Goal: Task Accomplishment & Management: Use online tool/utility

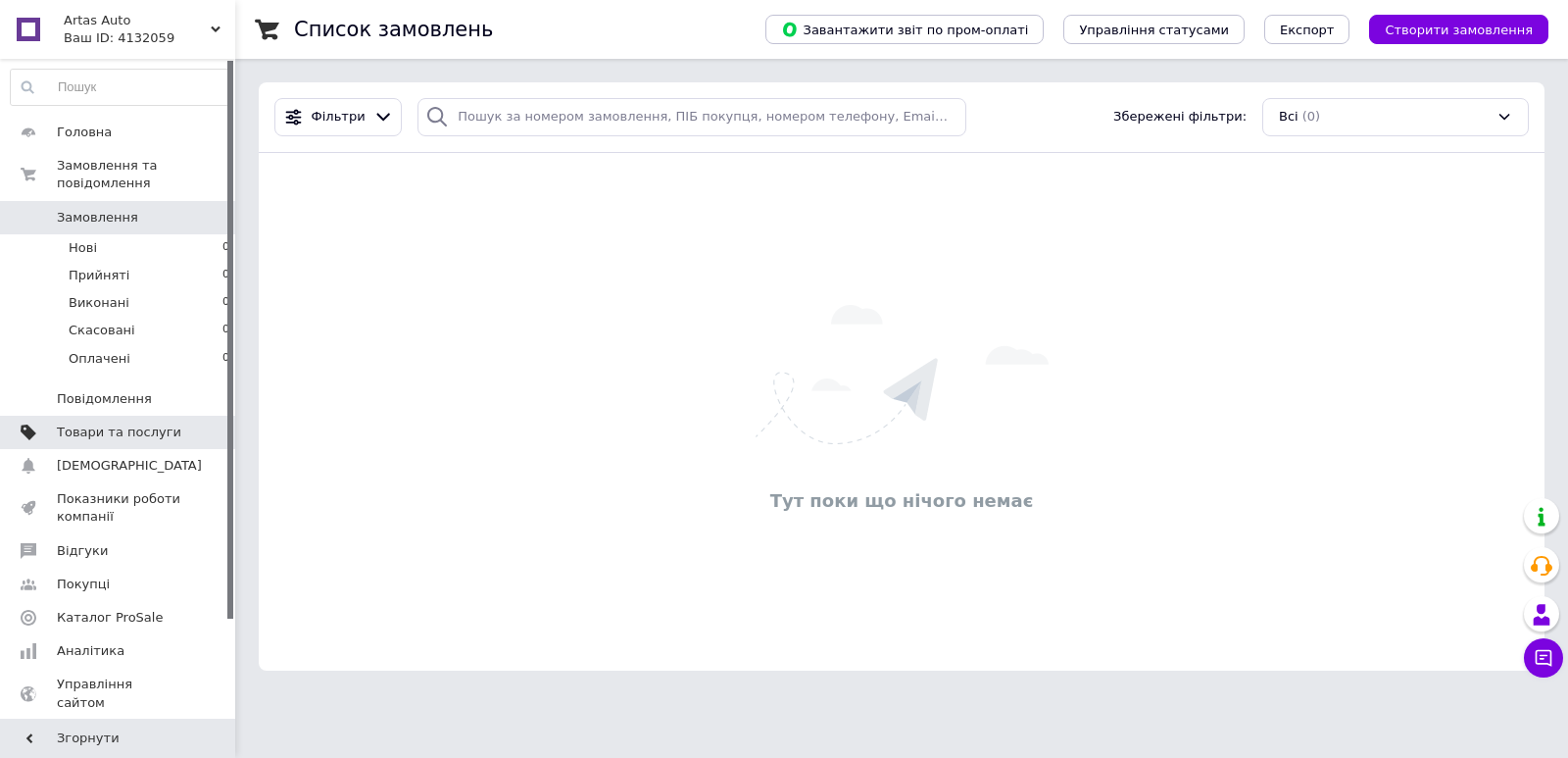
click at [114, 423] on span "Товари та послуги" at bounding box center [119, 432] width 125 height 18
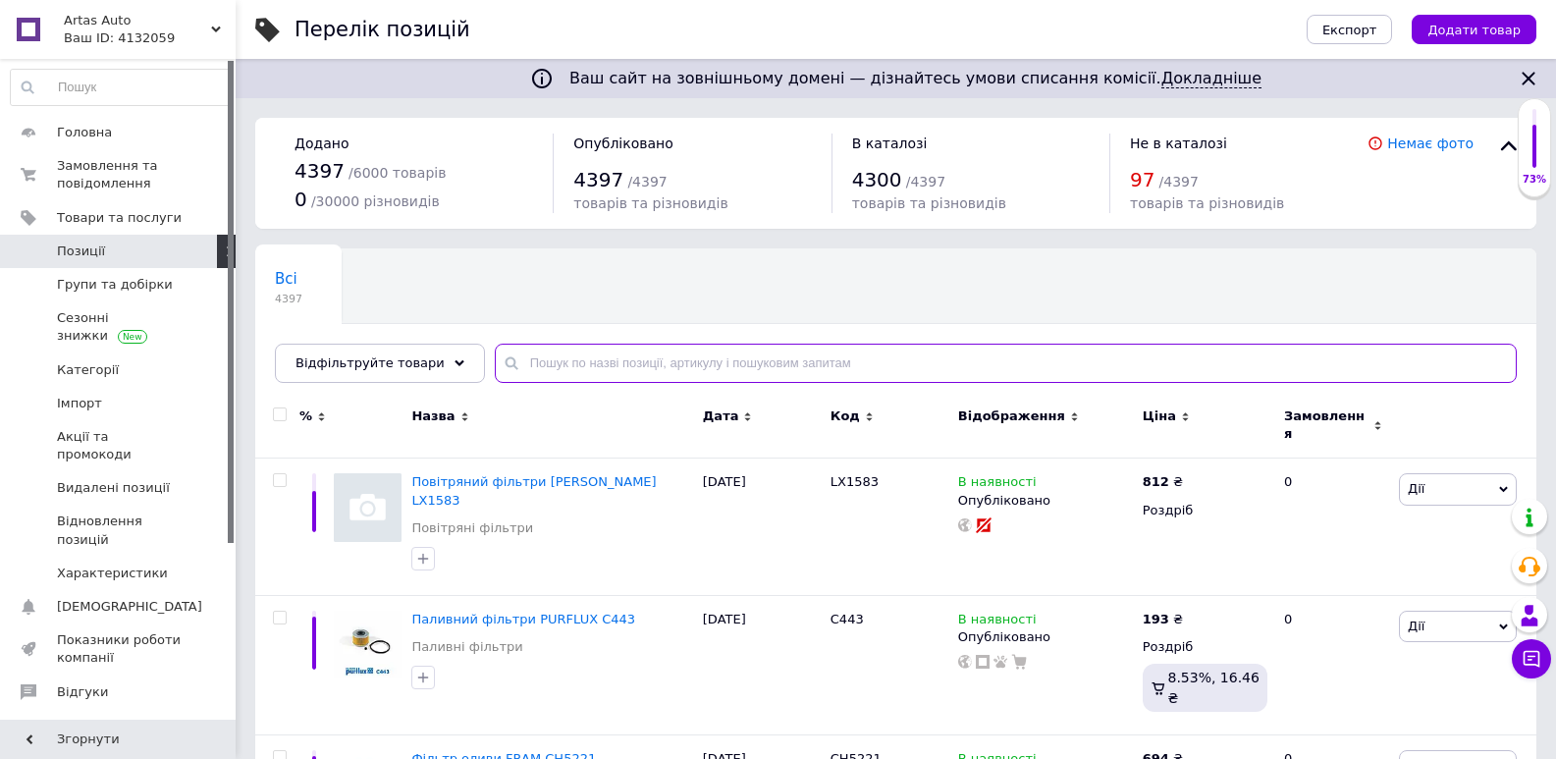
click at [523, 352] on input "text" at bounding box center [1006, 363] width 1022 height 39
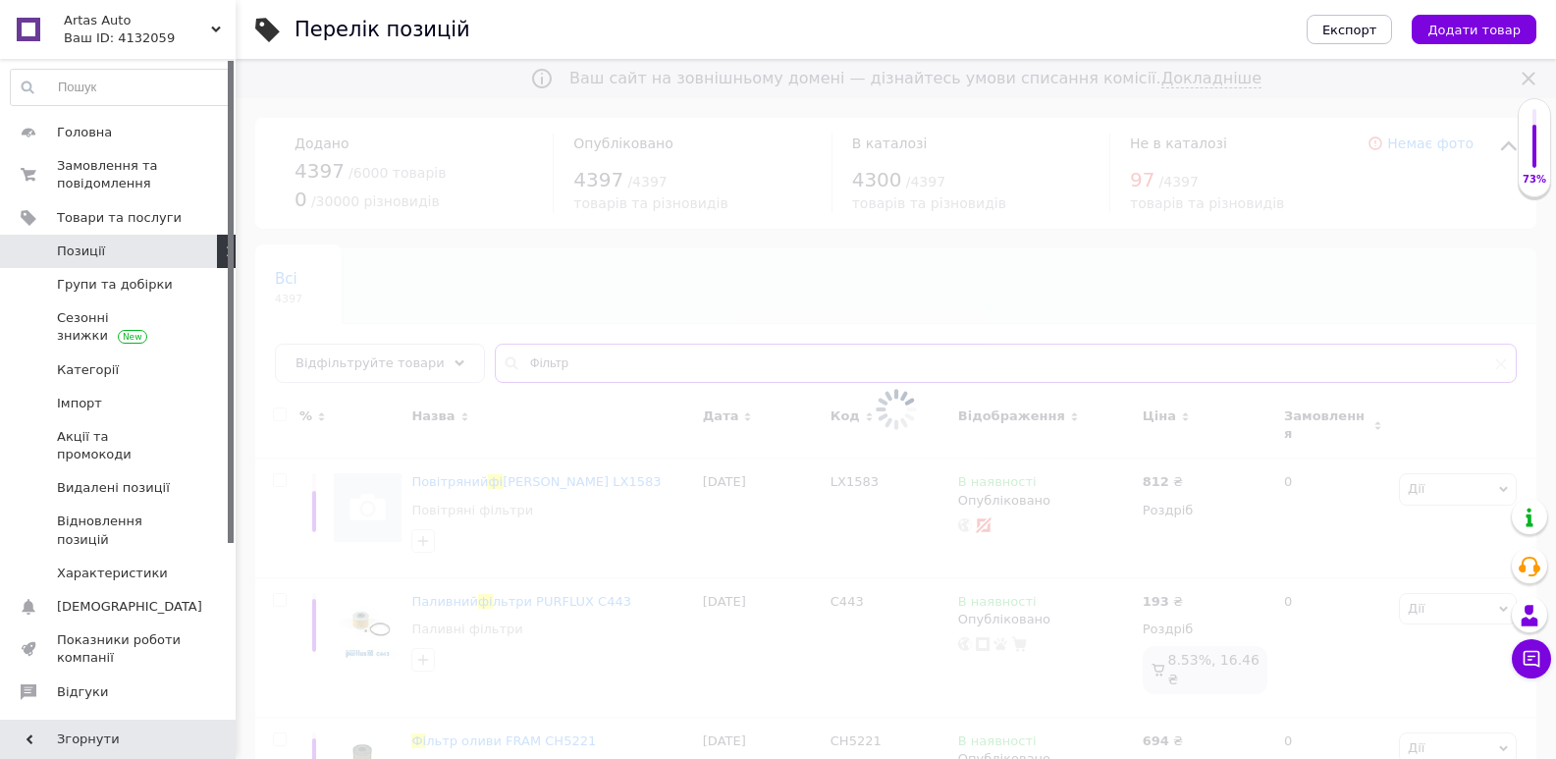
type input "Фільтри"
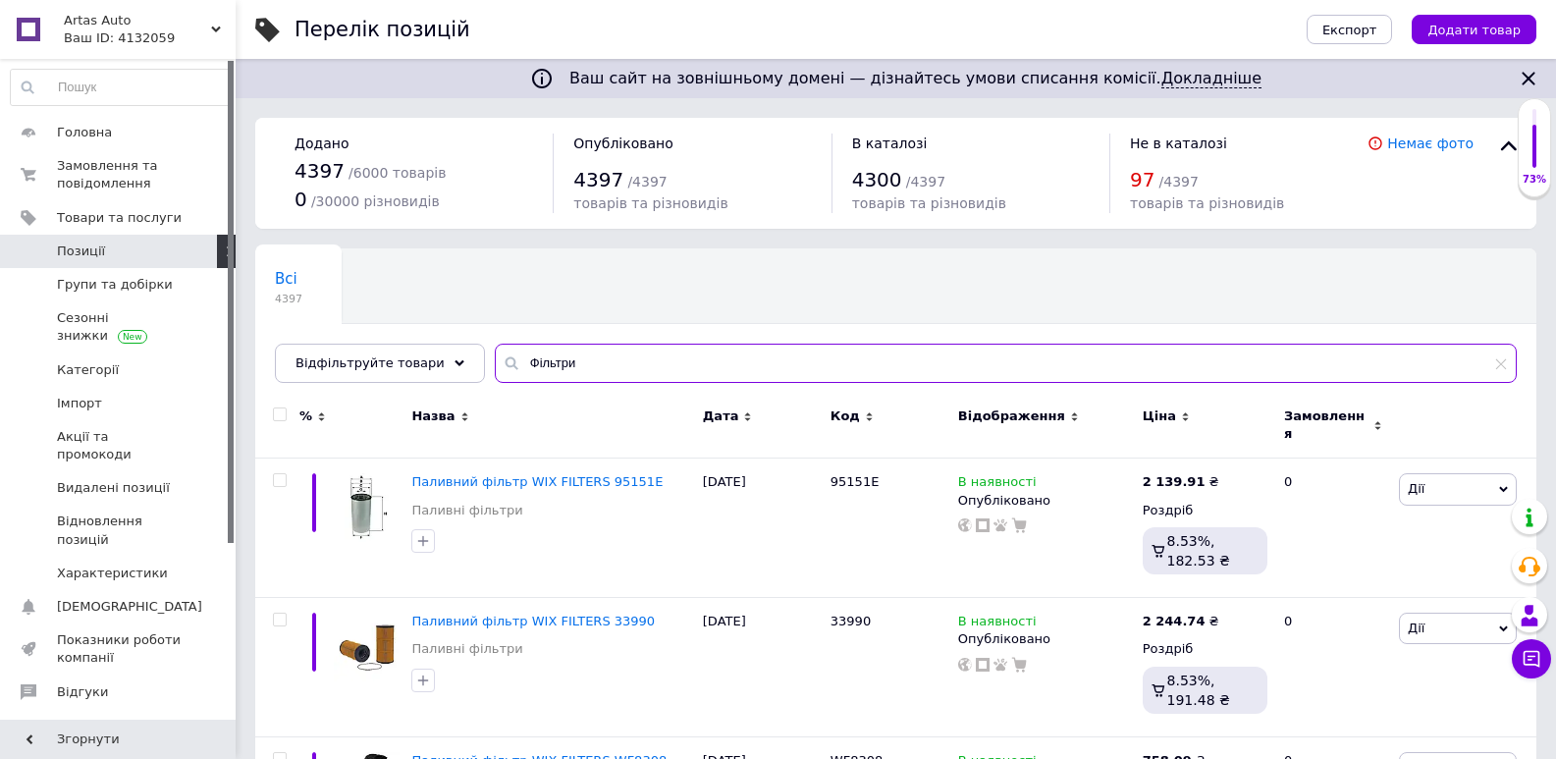
drag, startPoint x: 586, startPoint y: 362, endPoint x: 467, endPoint y: 360, distance: 118.8
click at [467, 360] on div "Всі 4397 Ok Відфільтровано... Зберегти Нічого не знайдено Можливо, помилка у сл…" at bounding box center [895, 315] width 1281 height 135
type input "П"
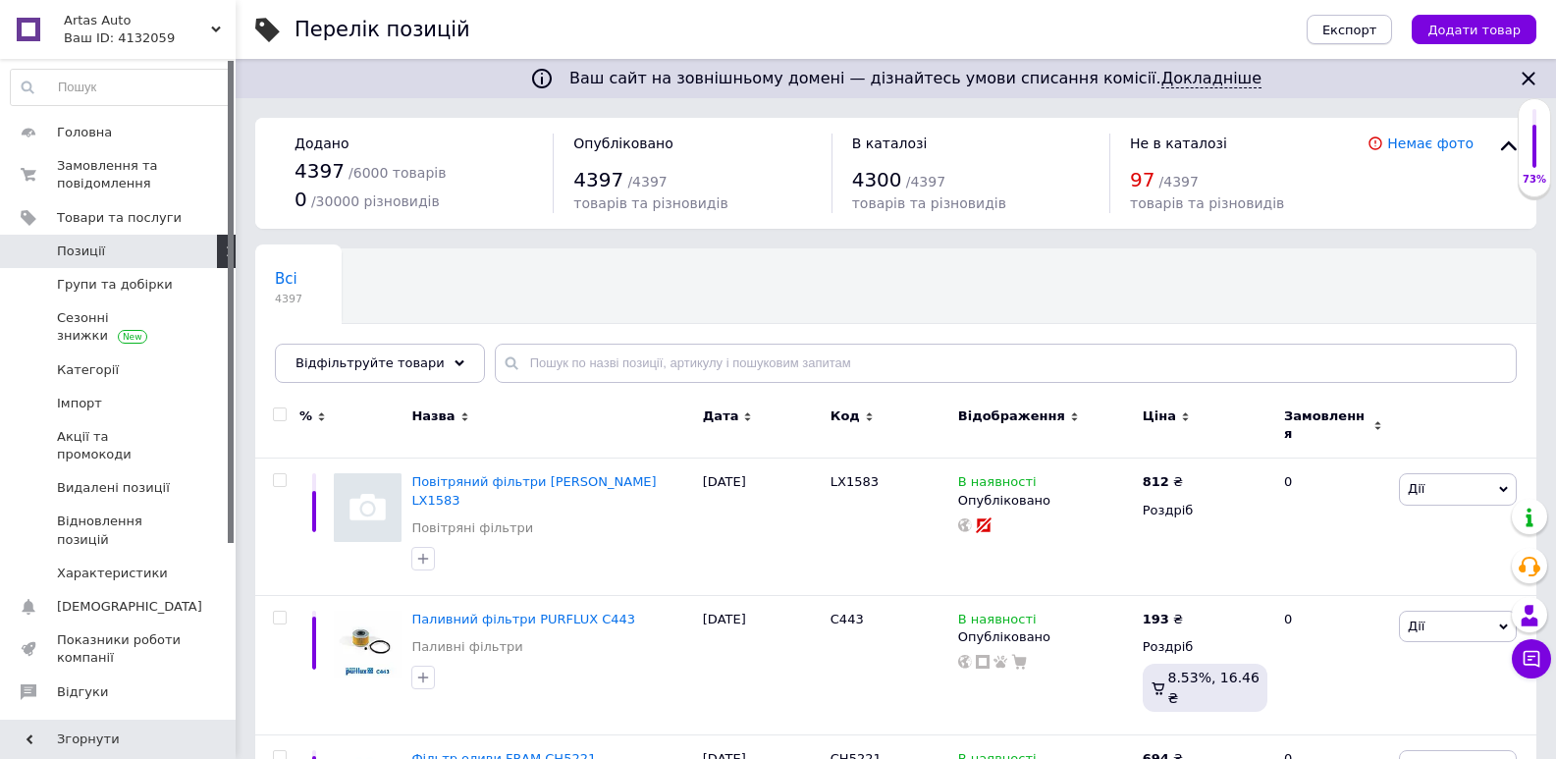
click at [1378, 27] on span "Експорт" at bounding box center [1350, 30] width 55 height 15
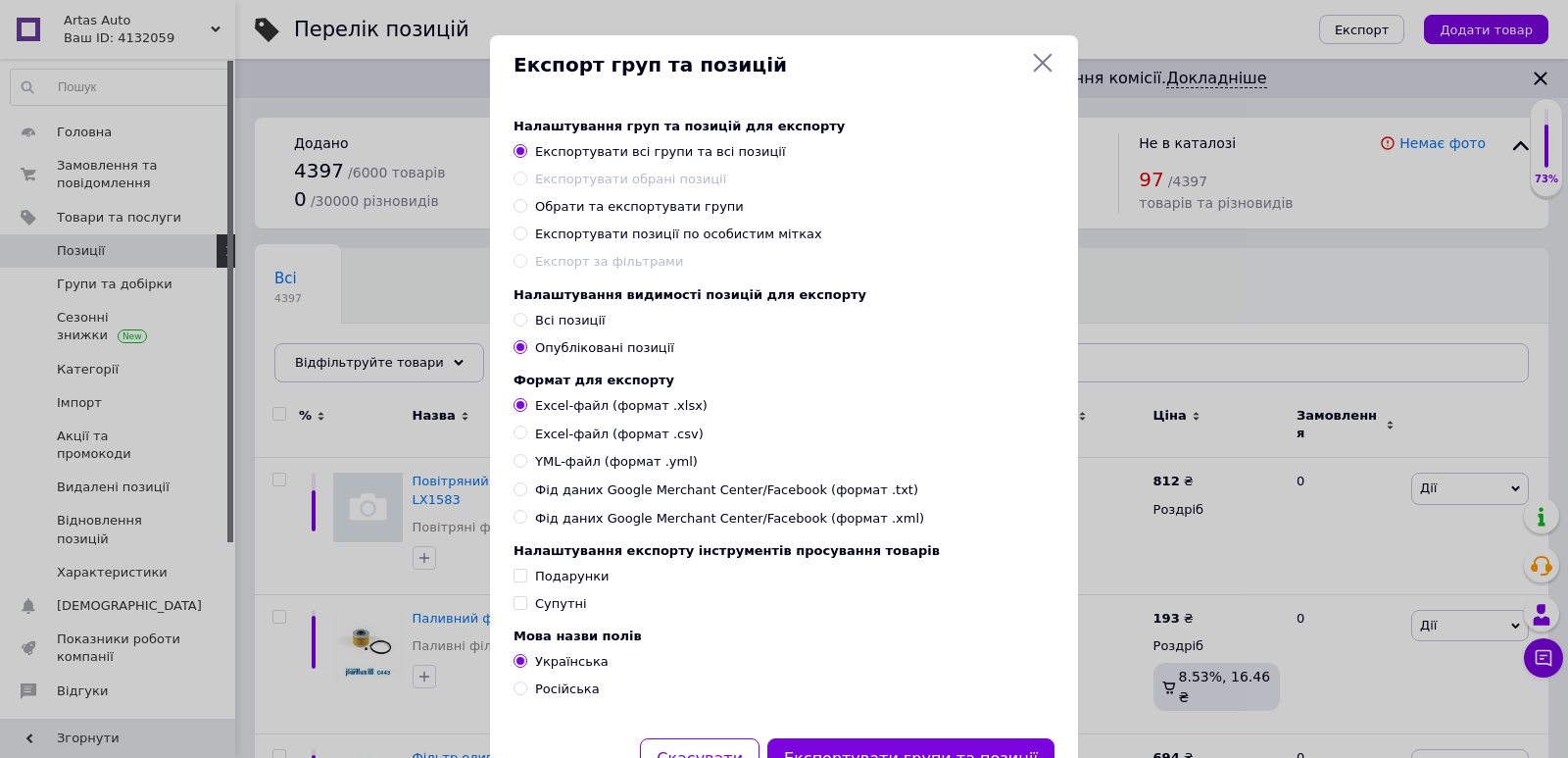
click at [573, 324] on span "Всі позиції" at bounding box center [570, 320] width 71 height 15
click at [526, 324] on input "Всі позиції" at bounding box center [520, 319] width 13 height 13
radio input "true"
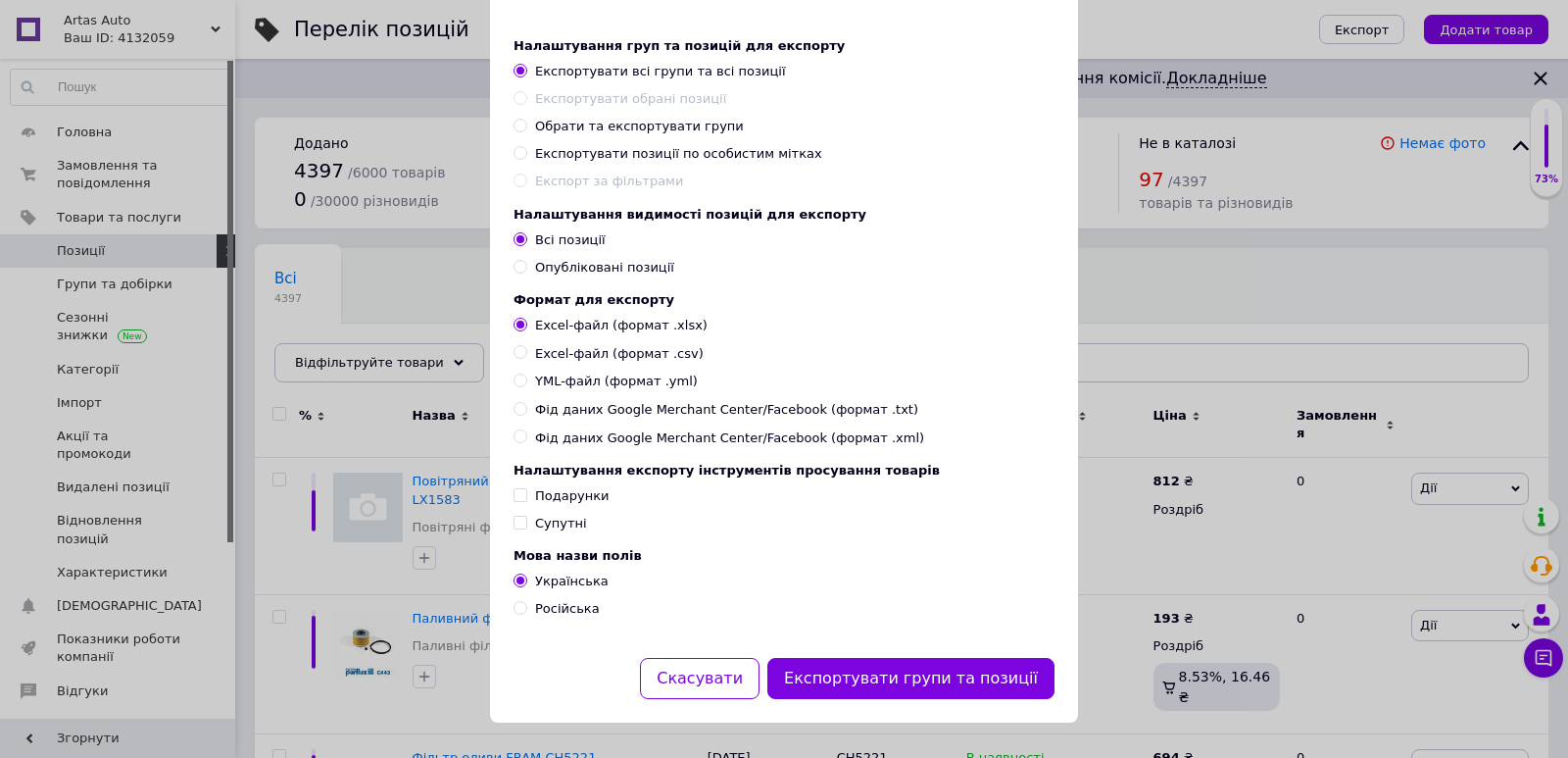
scroll to position [97, 0]
click at [515, 603] on input "Російська" at bounding box center [520, 607] width 13 height 13
radio input "true"
click at [517, 578] on input "Українська" at bounding box center [520, 579] width 13 height 13
radio input "true"
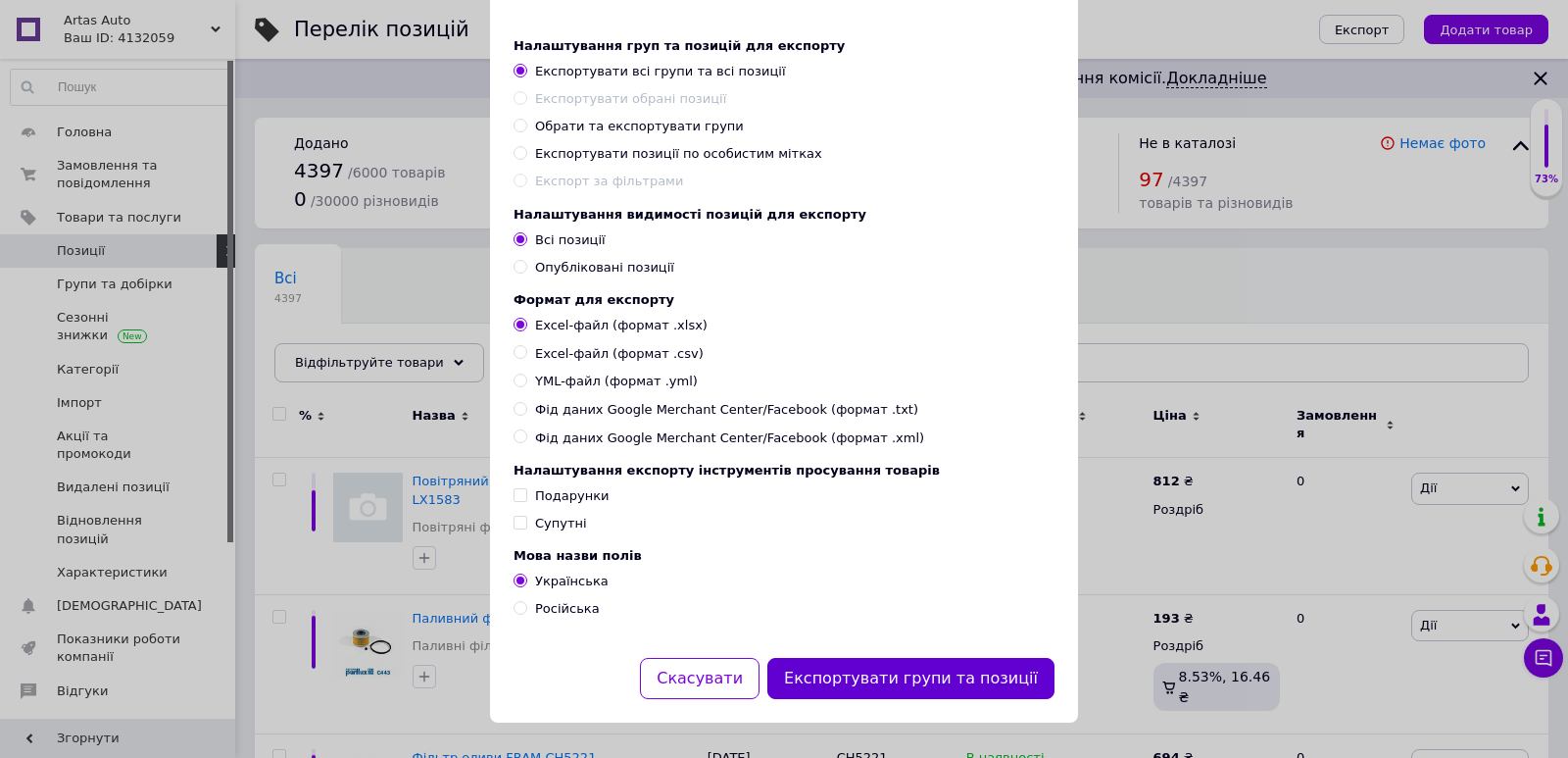
click at [938, 679] on button "Експортувати групи та позиції" at bounding box center [911, 679] width 287 height 42
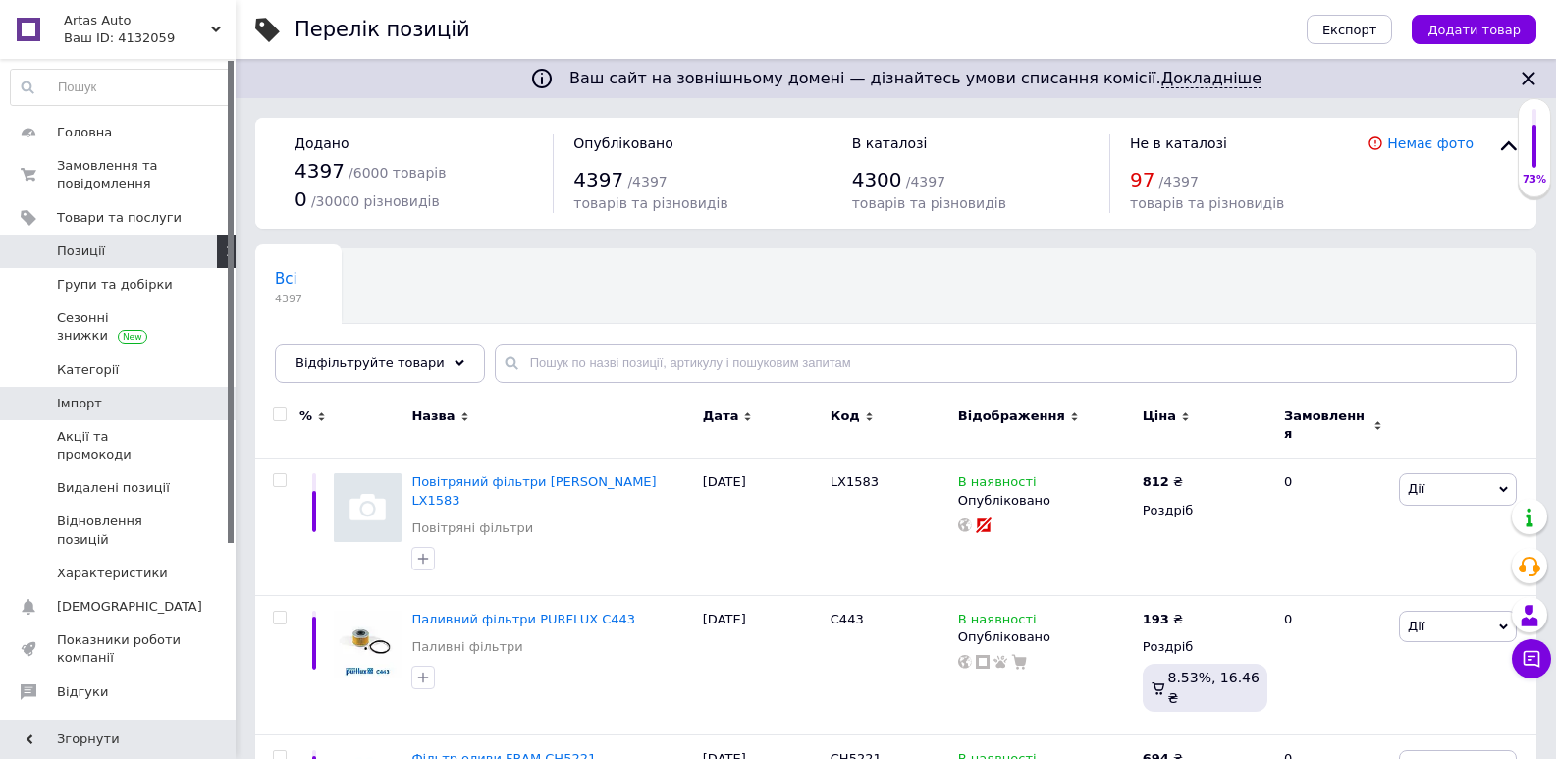
click at [113, 392] on link "Імпорт" at bounding box center [121, 403] width 242 height 33
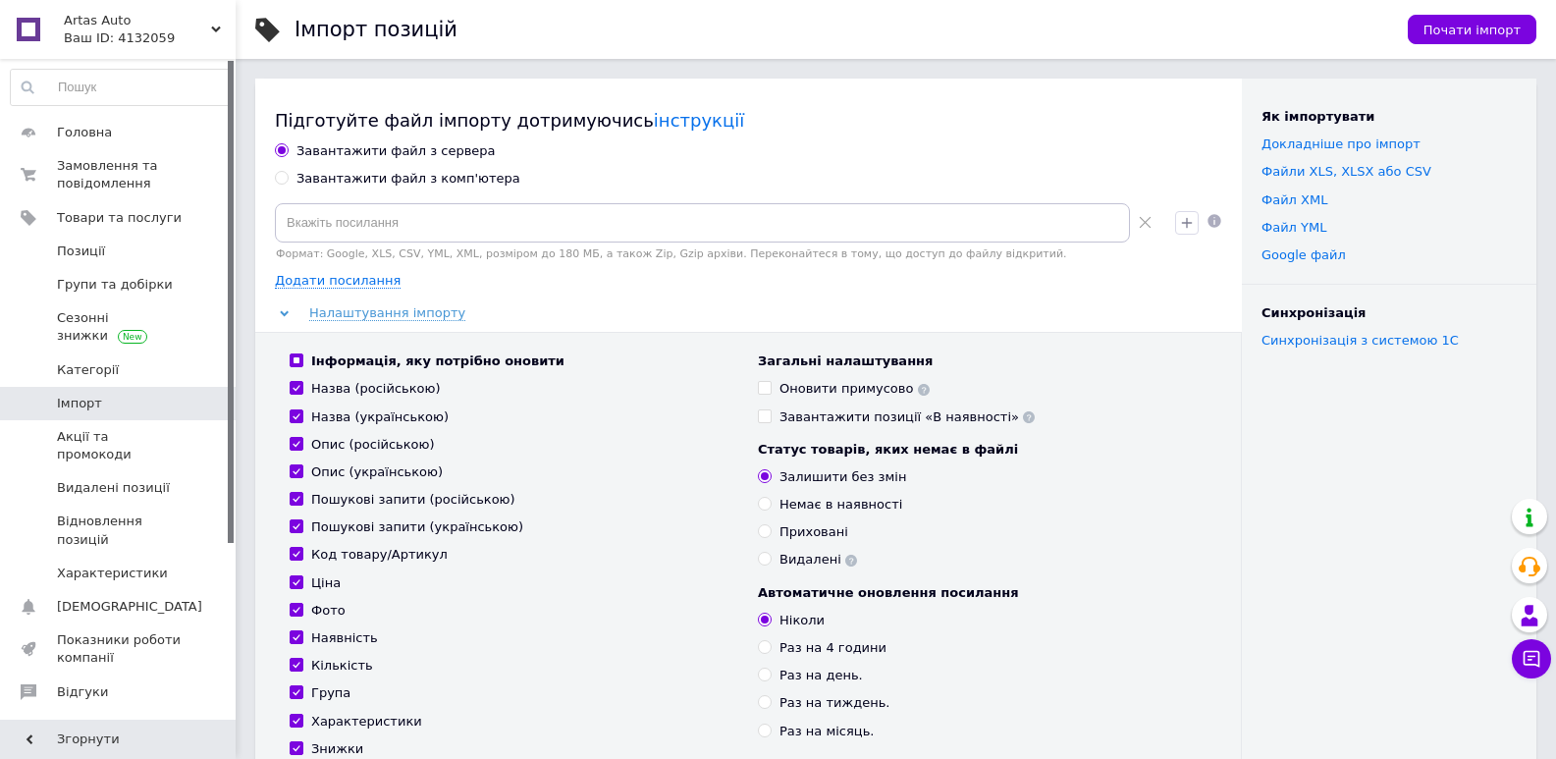
click at [281, 183] on input "Завантажити файл з комп'ютера" at bounding box center [281, 177] width 13 height 13
radio input "true"
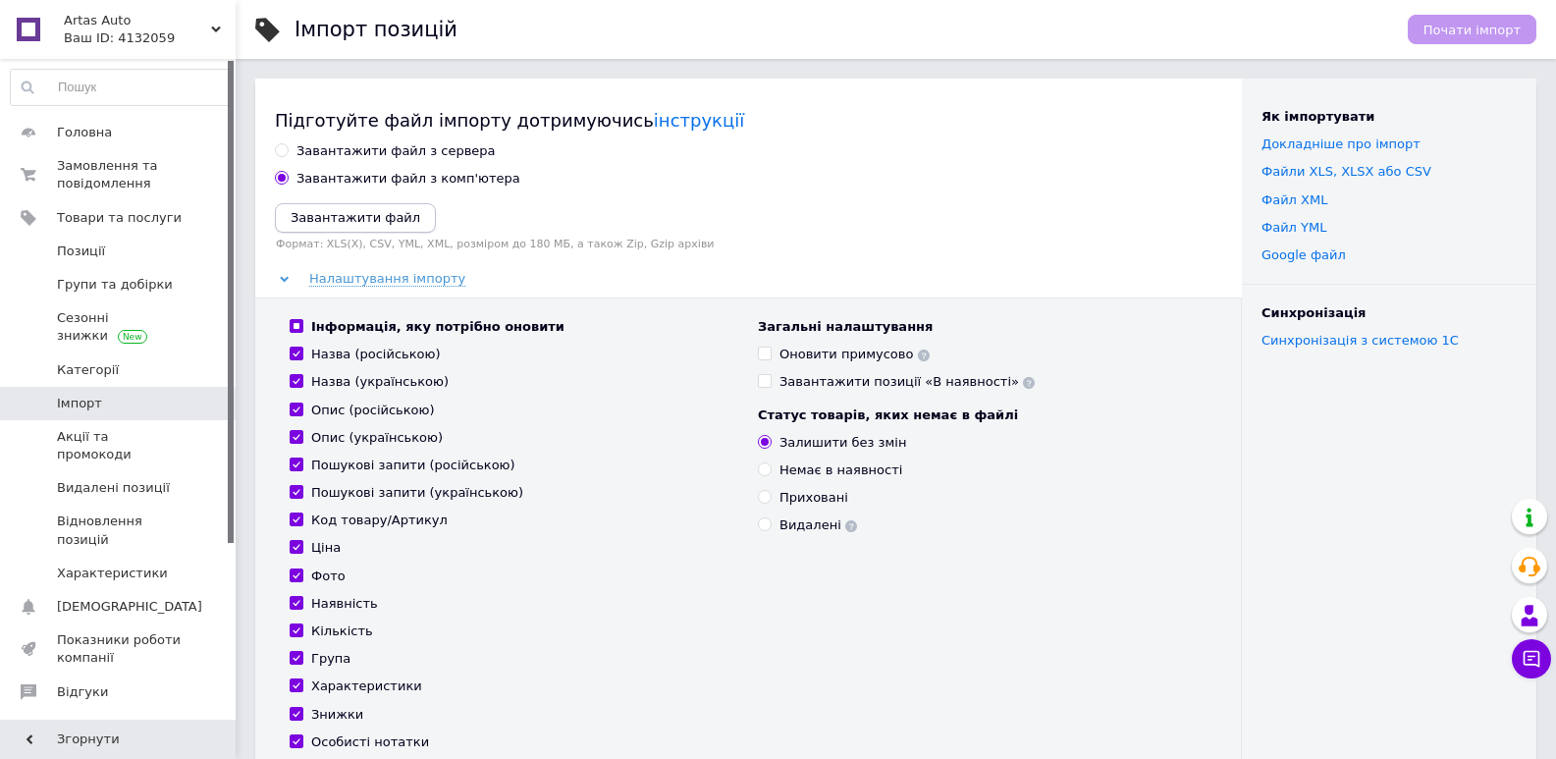
click at [387, 214] on icon "Завантажити файл" at bounding box center [356, 217] width 130 height 15
click at [358, 222] on icon "Завантажити файл" at bounding box center [356, 217] width 130 height 15
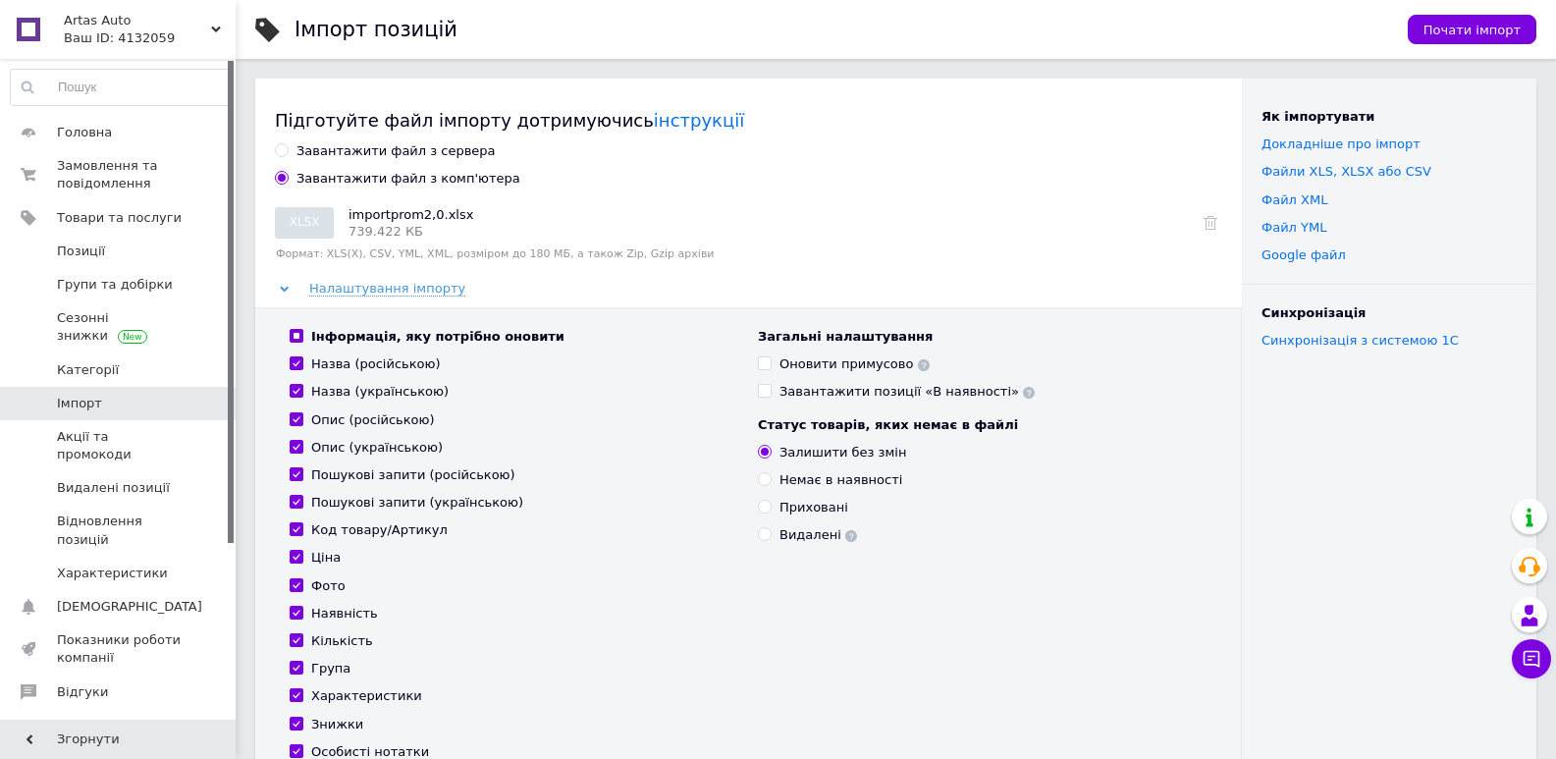
click at [918, 367] on use at bounding box center [924, 365] width 12 height 12
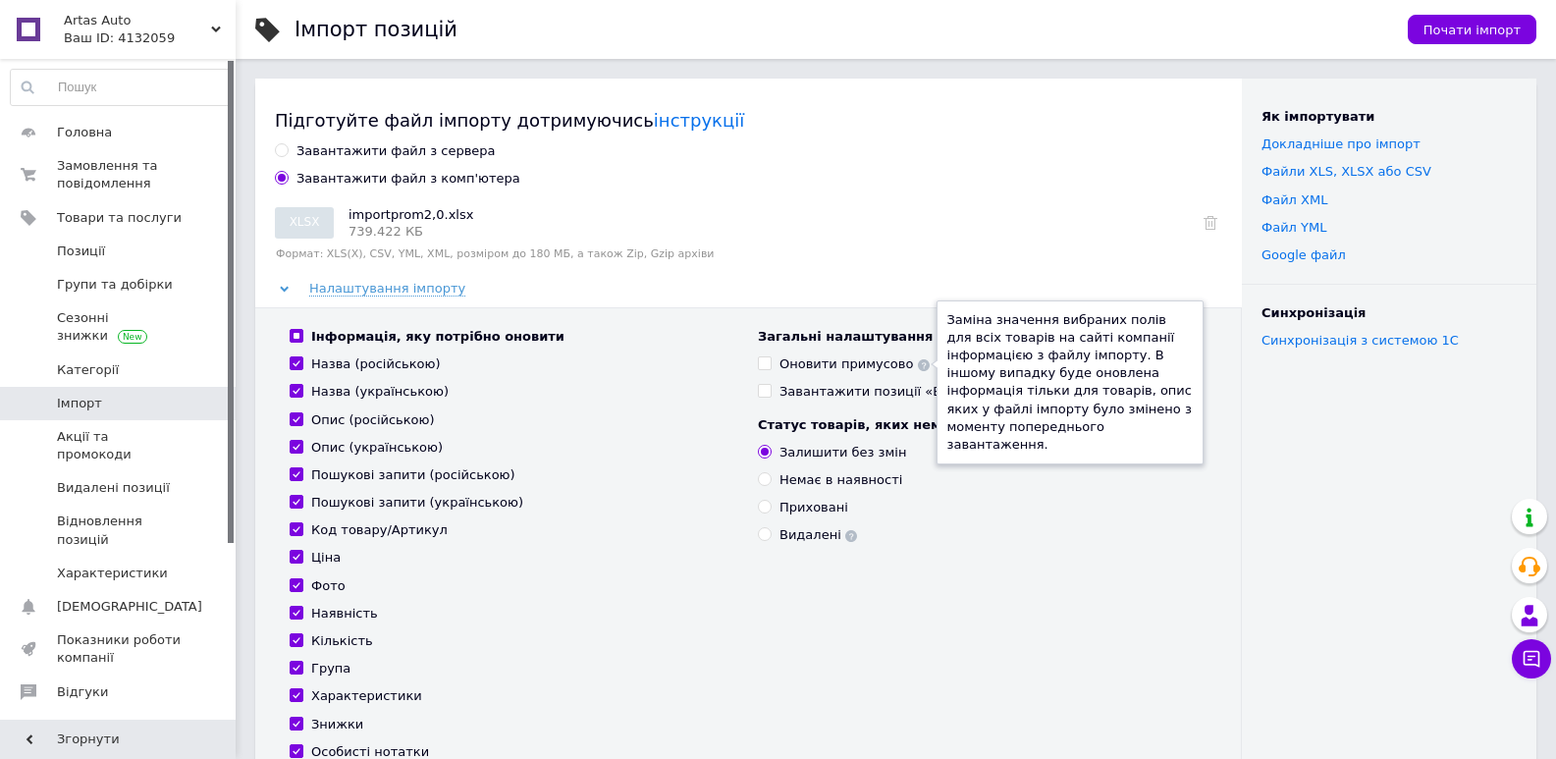
click at [1056, 482] on div "Немає в наявності" at bounding box center [982, 480] width 449 height 18
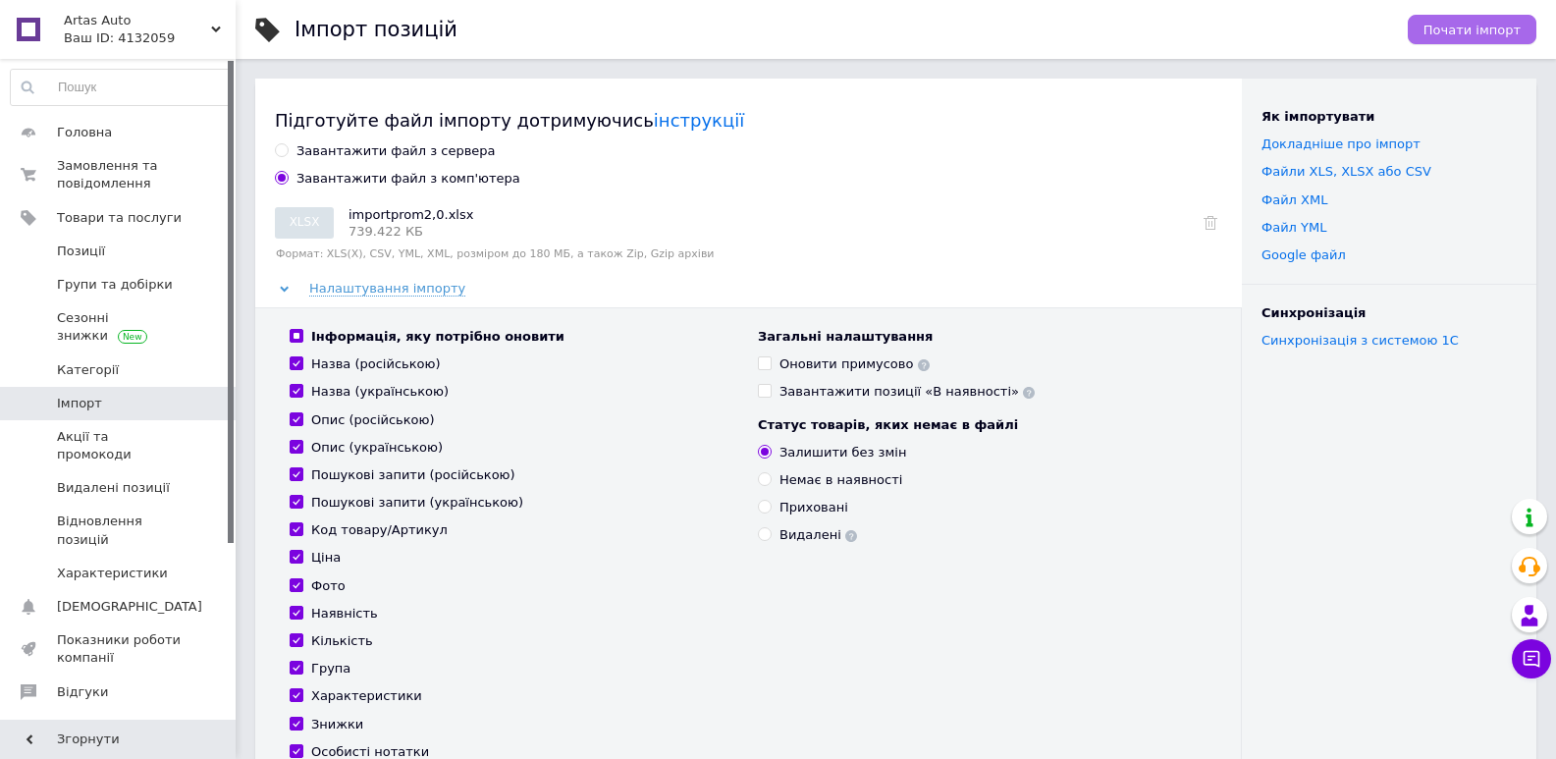
click at [1515, 30] on span "Почати імпорт" at bounding box center [1472, 30] width 97 height 15
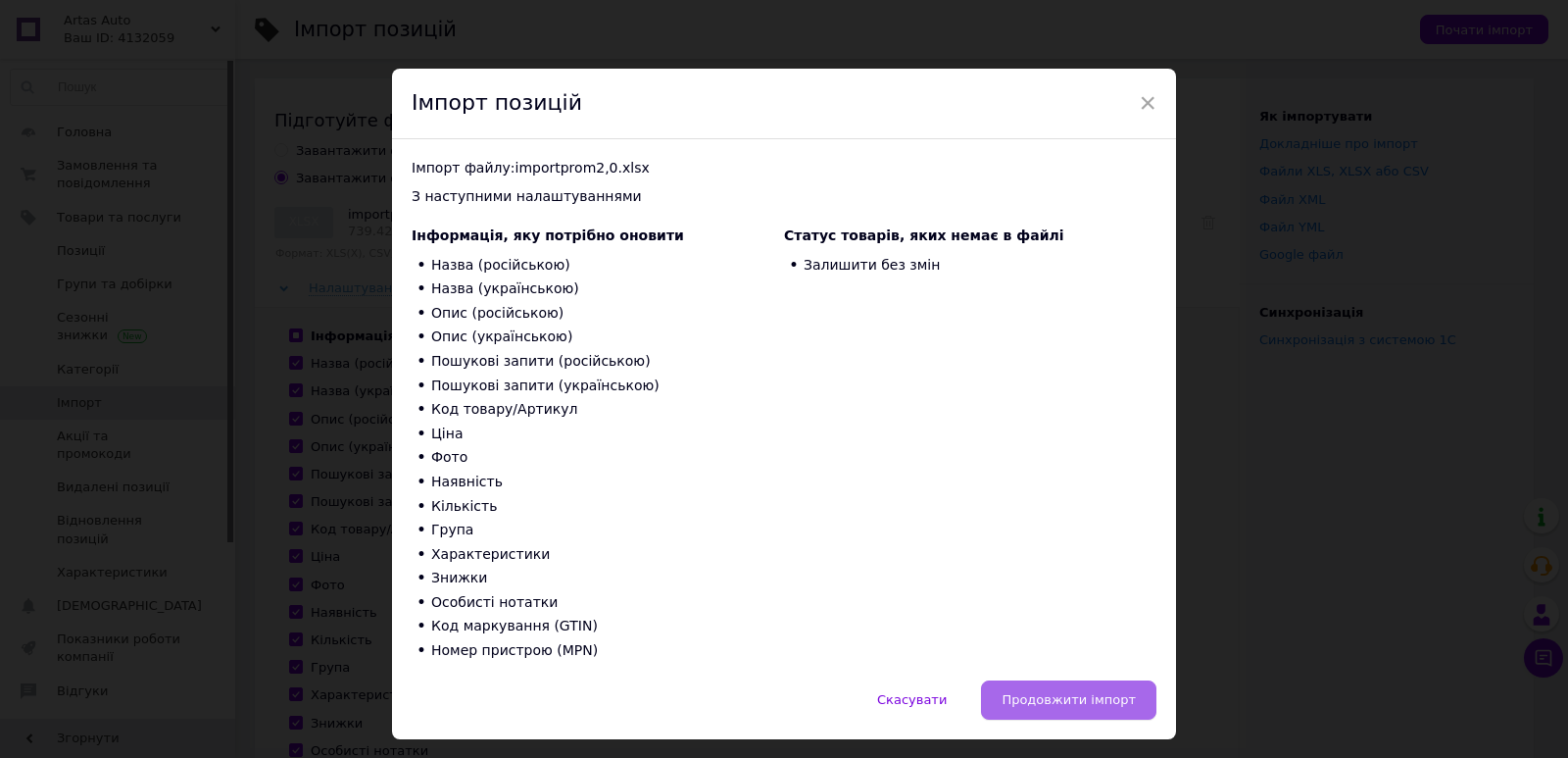
click at [1049, 699] on span "Продовжити імпорт" at bounding box center [1068, 699] width 135 height 15
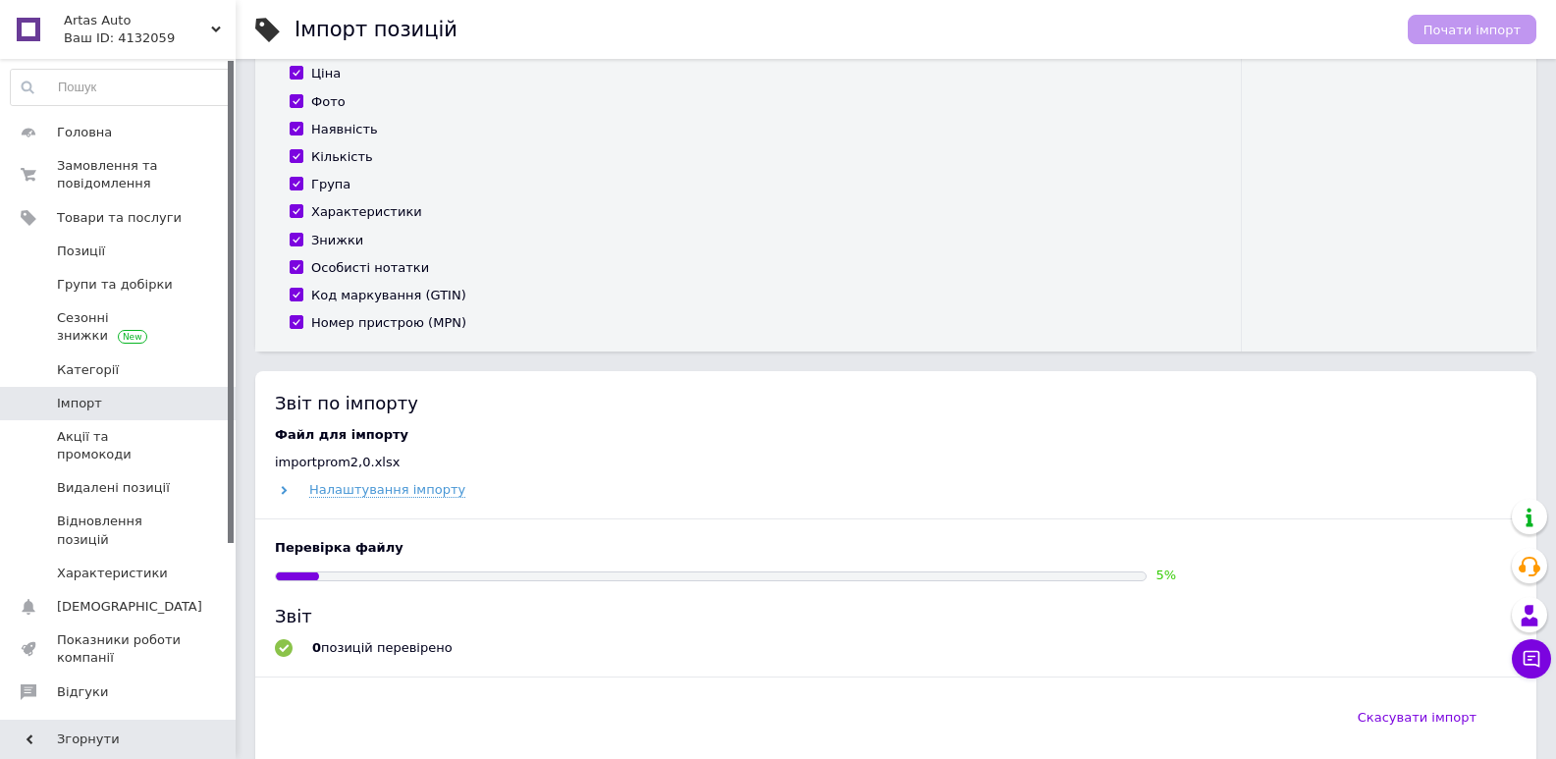
scroll to position [687, 0]
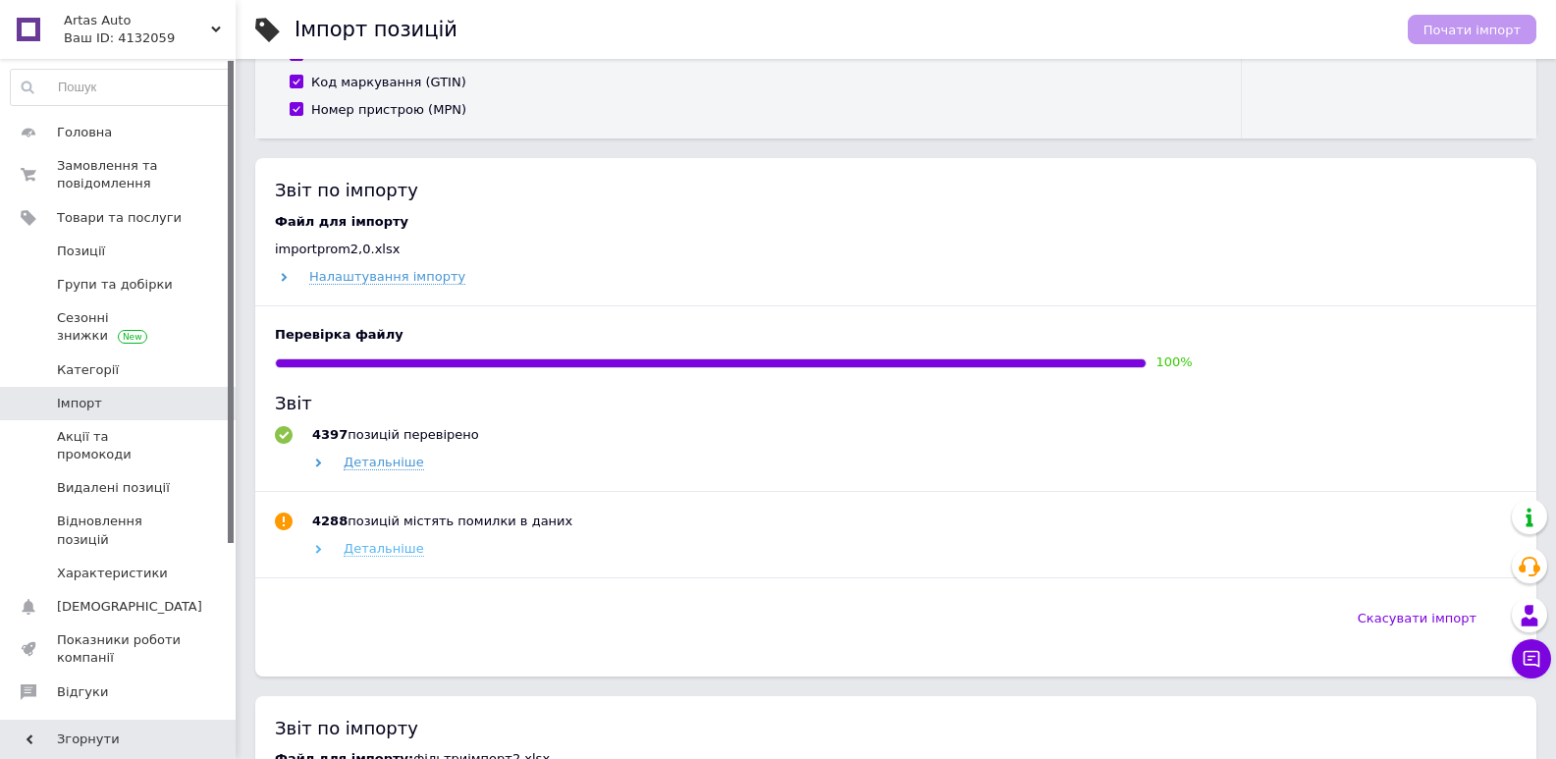
click at [385, 548] on span "Детальніше" at bounding box center [384, 549] width 81 height 16
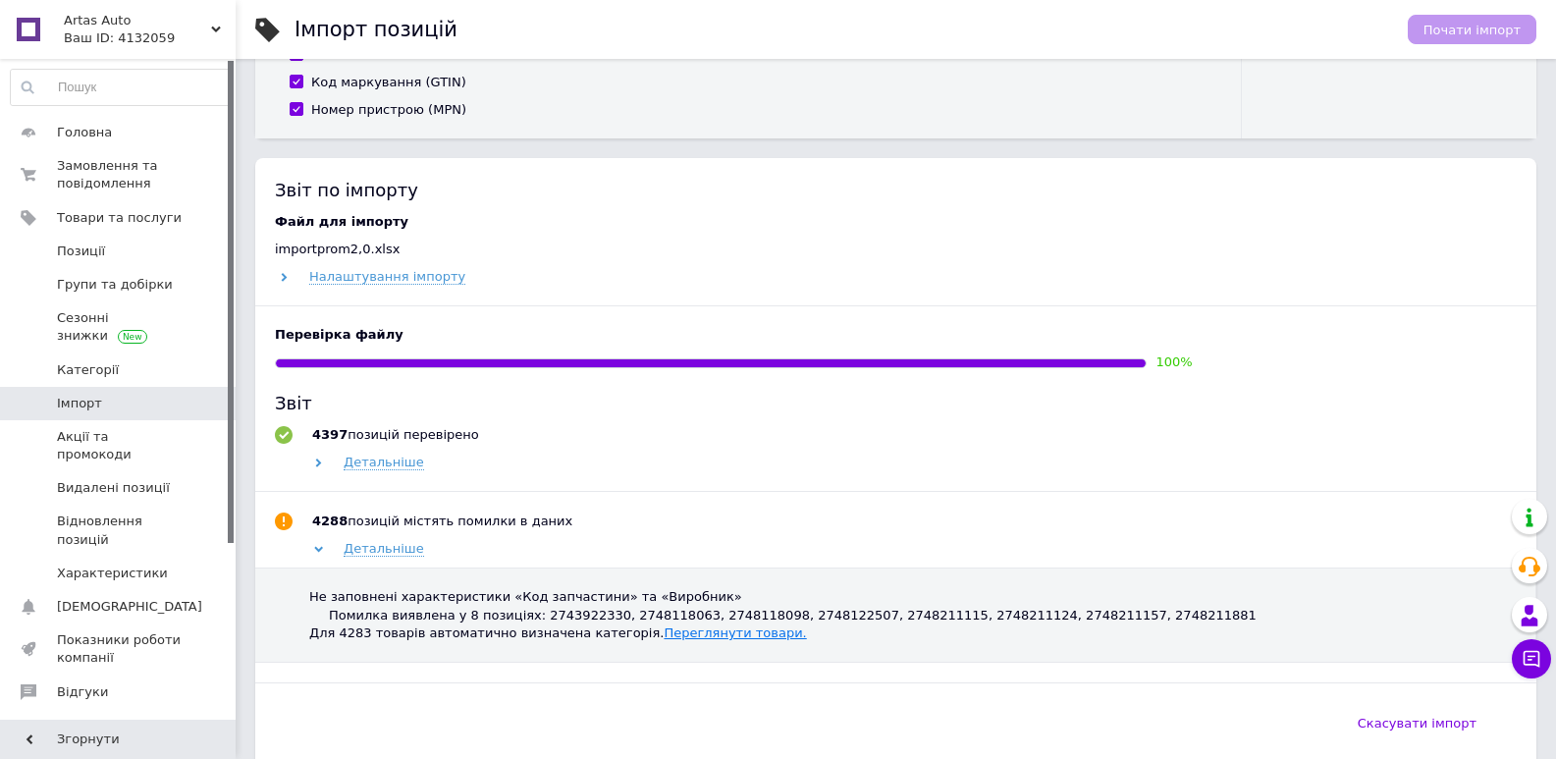
click at [687, 640] on link "Переглянути товари." at bounding box center [735, 632] width 142 height 15
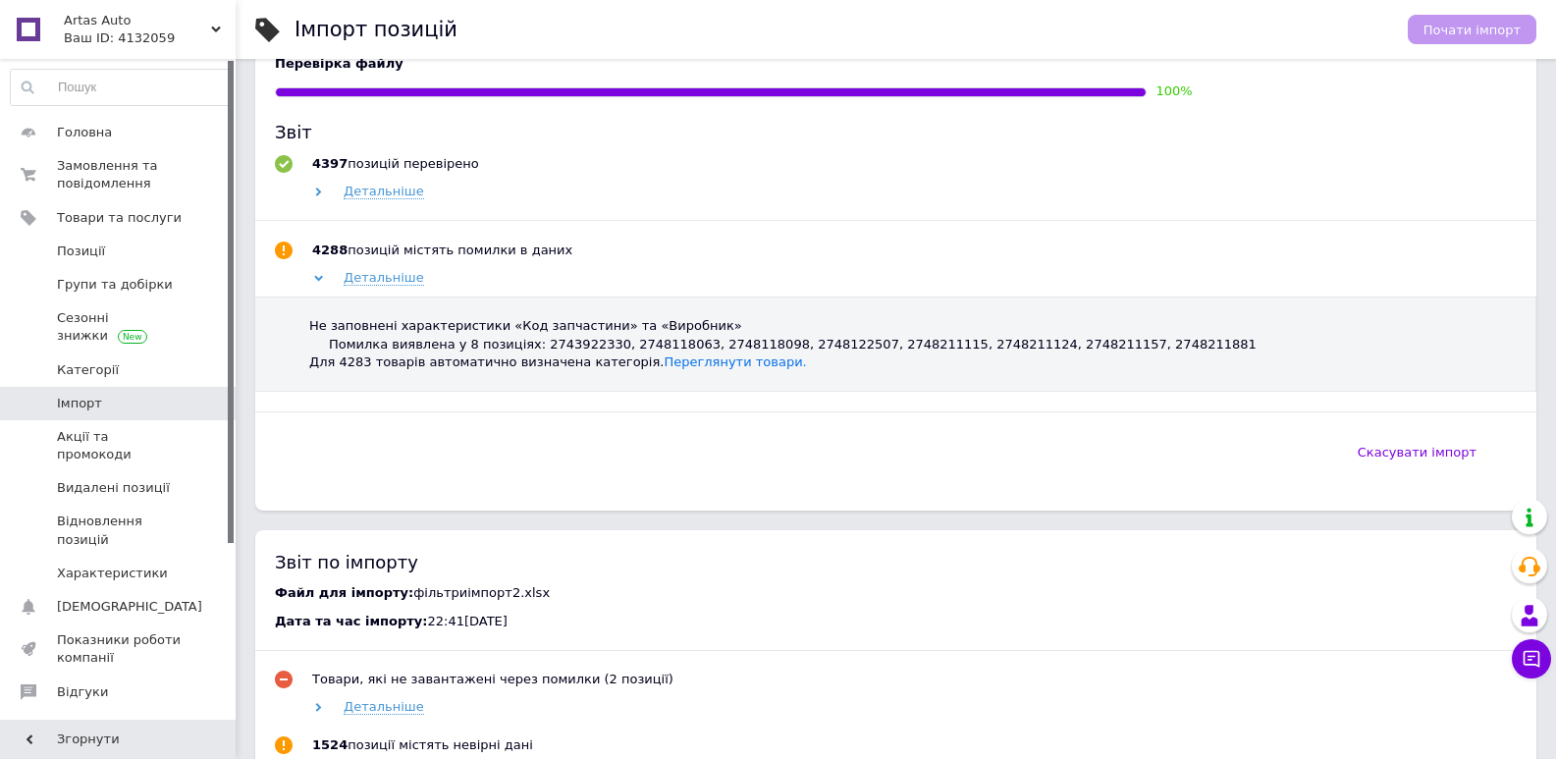
scroll to position [982, 0]
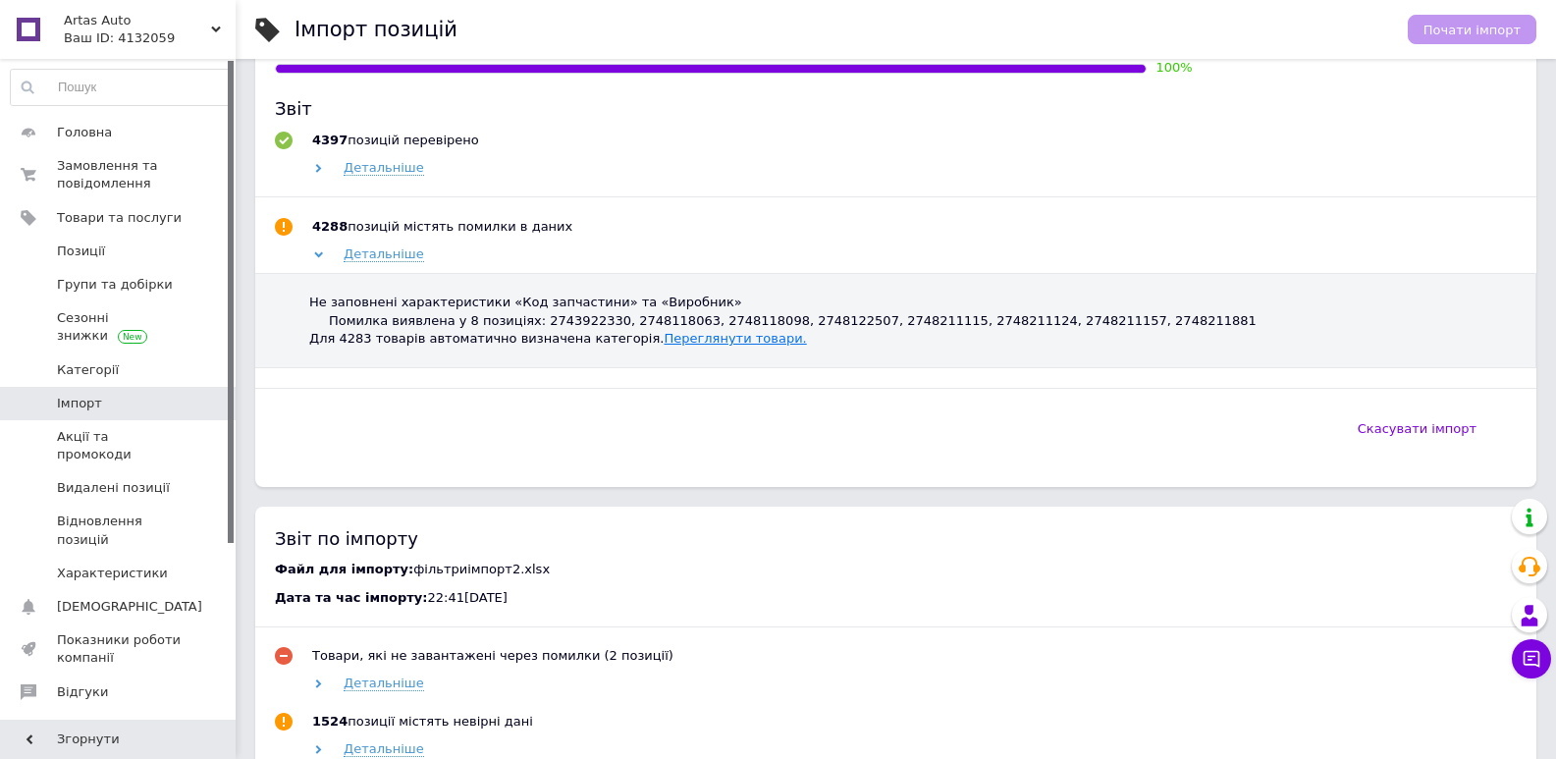
click at [665, 341] on link "Переглянути товари." at bounding box center [735, 338] width 142 height 15
